Goal: Find specific page/section: Find specific page/section

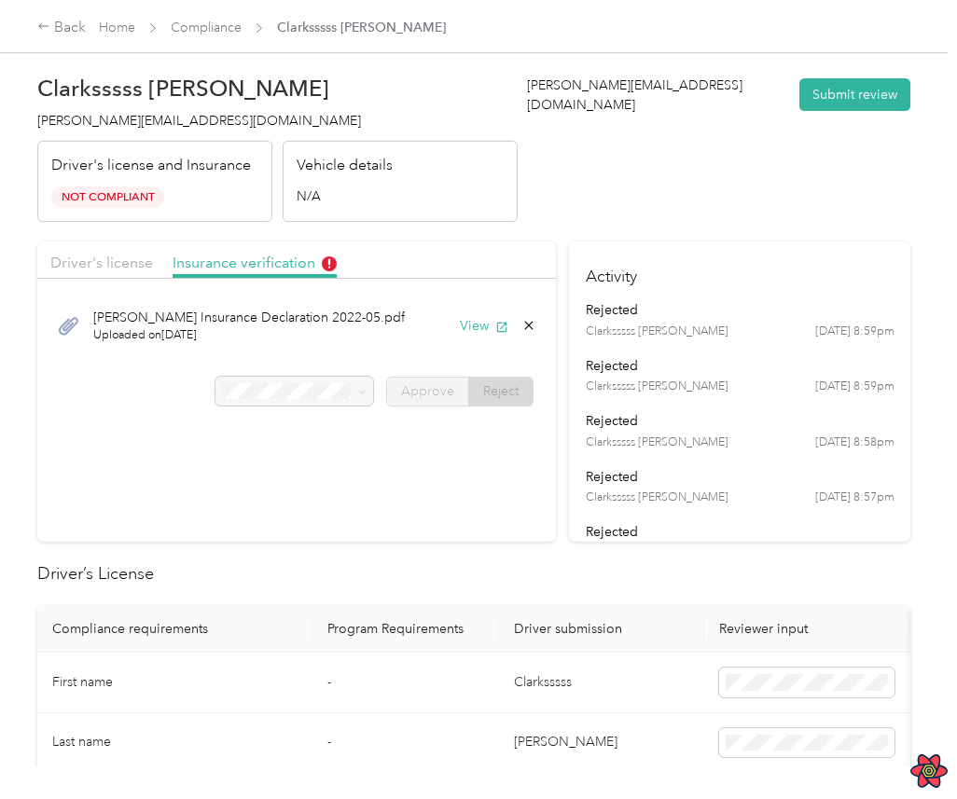
scroll to position [49, 0]
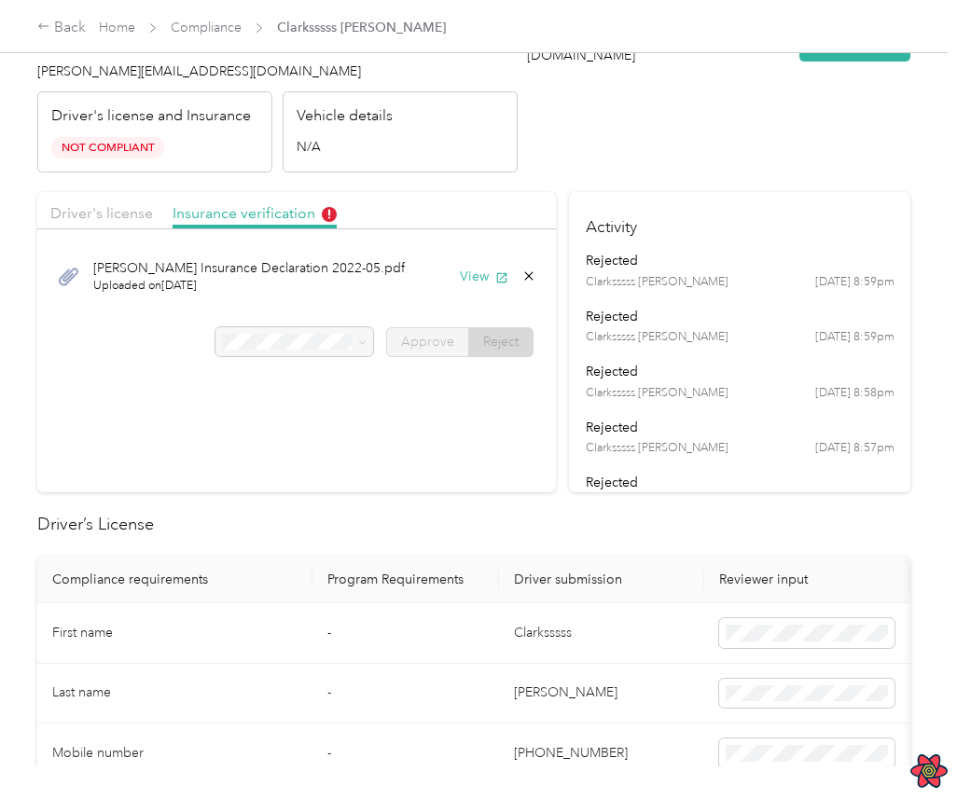
click at [572, 128] on header "Clarksssss Smith [EMAIL_ADDRESS][DOMAIN_NAME] Driver's license and Insurance No…" at bounding box center [473, 94] width 873 height 157
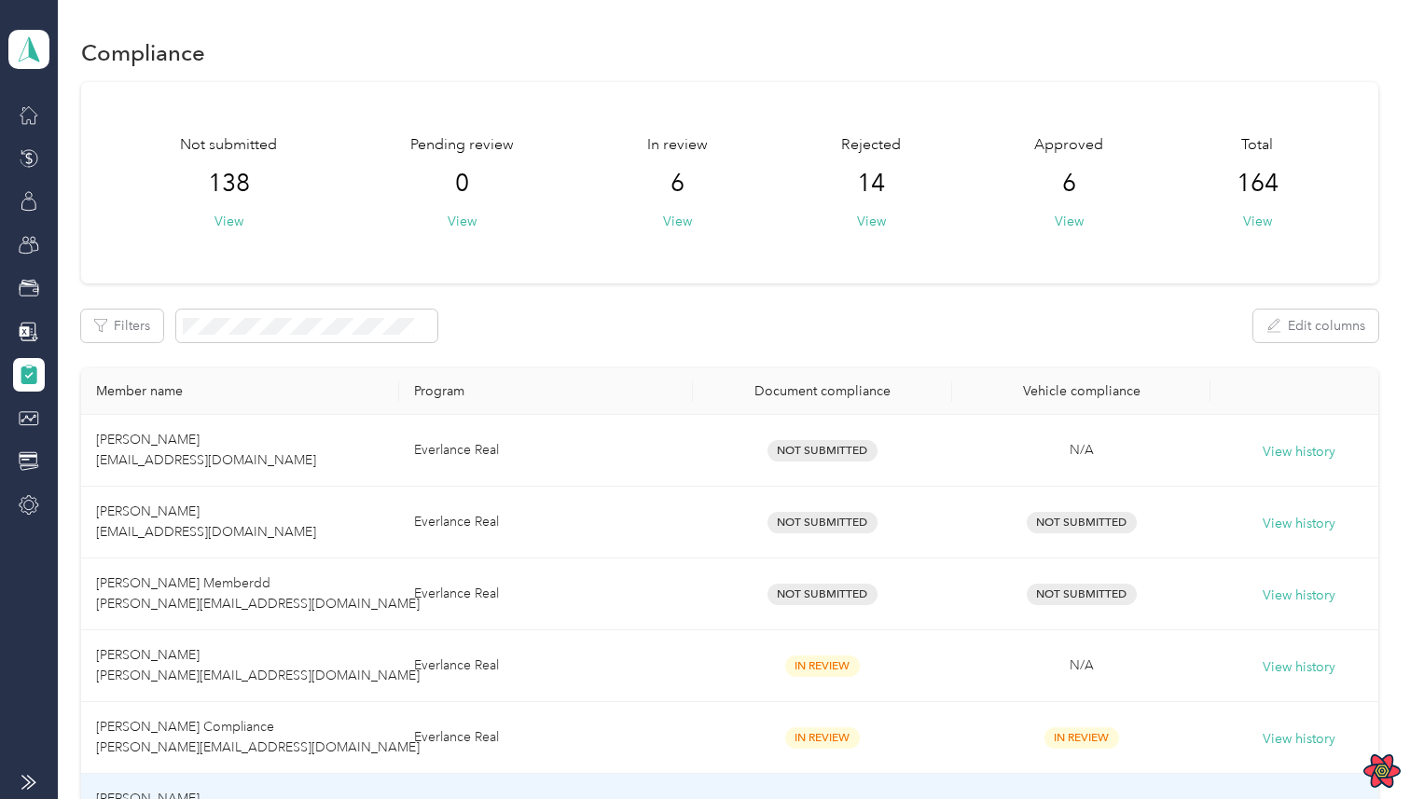
scroll to position [686, 0]
